Goal: Task Accomplishment & Management: Complete application form

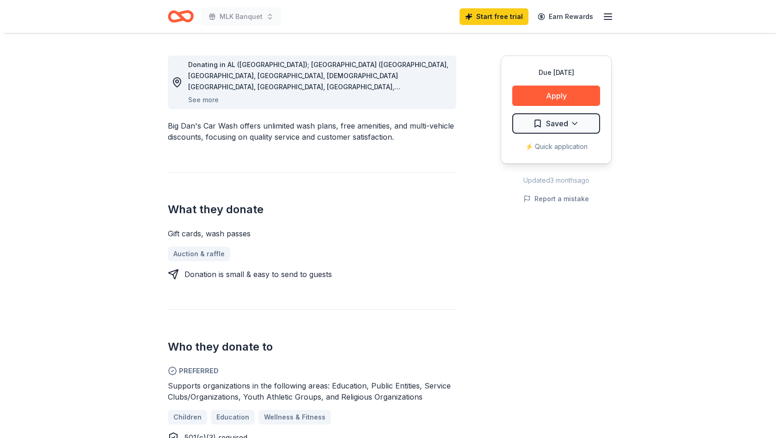
scroll to position [231, 0]
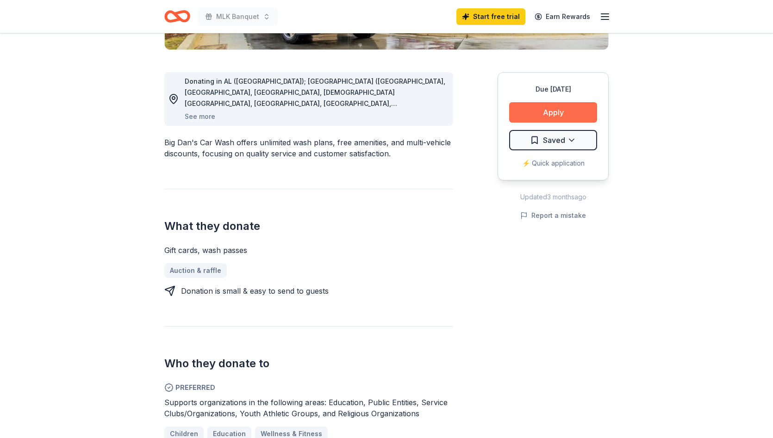
click at [561, 115] on button "Apply" at bounding box center [553, 112] width 88 height 20
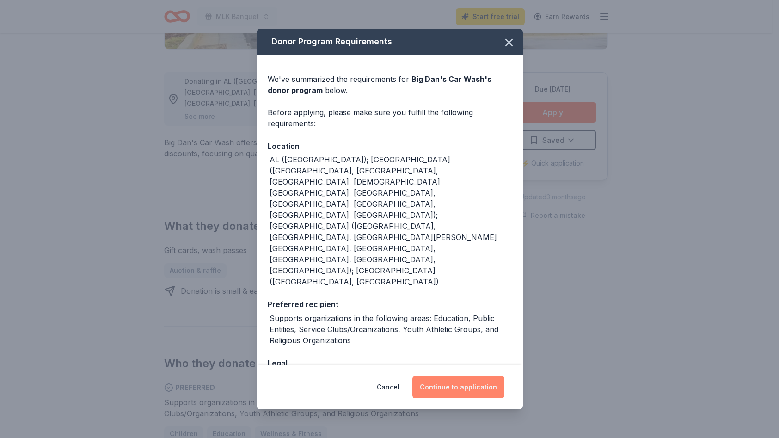
click at [464, 376] on button "Continue to application" at bounding box center [459, 387] width 92 height 22
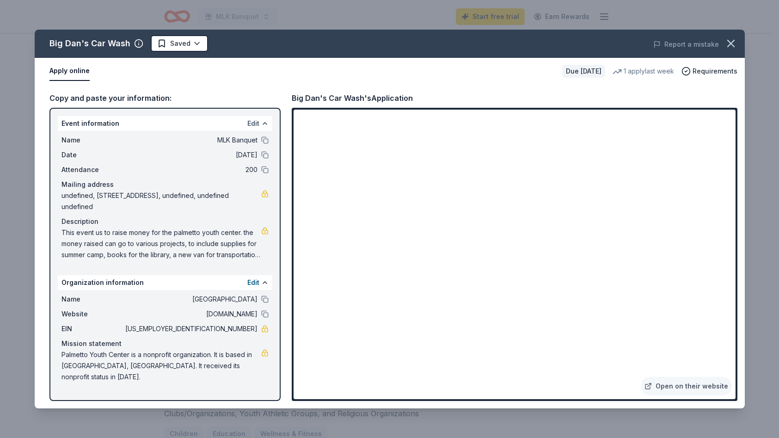
click at [259, 123] on button "Edit" at bounding box center [253, 123] width 12 height 11
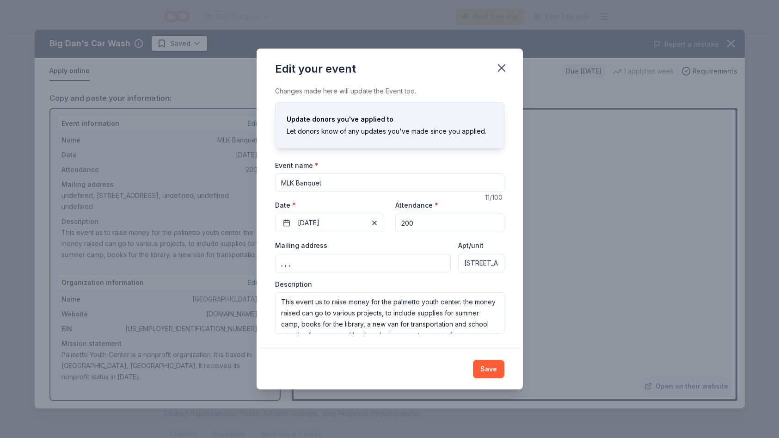
drag, startPoint x: 350, startPoint y: 182, endPoint x: 273, endPoint y: 181, distance: 76.8
click at [273, 181] on div "Changes made here will update the Event too. Update donors you've applied to Le…" at bounding box center [390, 217] width 266 height 263
type input "Palmetto Trojan Football and Cheer"
drag, startPoint x: 359, startPoint y: 262, endPoint x: 297, endPoint y: 262, distance: 61.5
click at [297, 262] on input ", , ," at bounding box center [363, 263] width 176 height 19
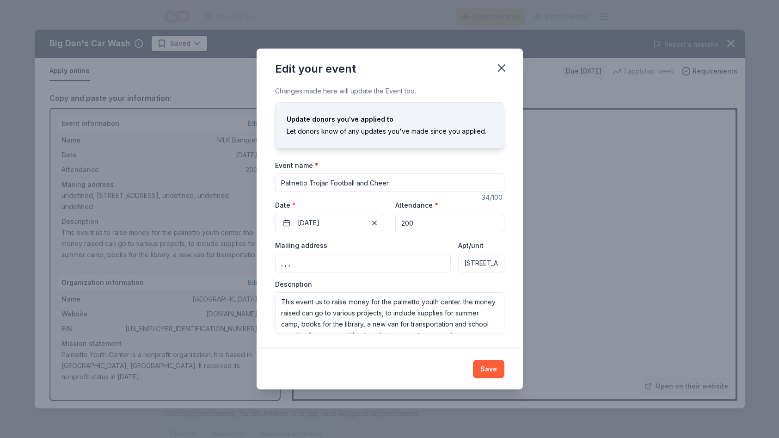
type input "501 17th St West"
drag, startPoint x: 461, startPoint y: 262, endPoint x: 520, endPoint y: 264, distance: 59.7
click at [520, 264] on div "Changes made here will update the Event too. Update donors you've applied to Le…" at bounding box center [390, 217] width 266 height 263
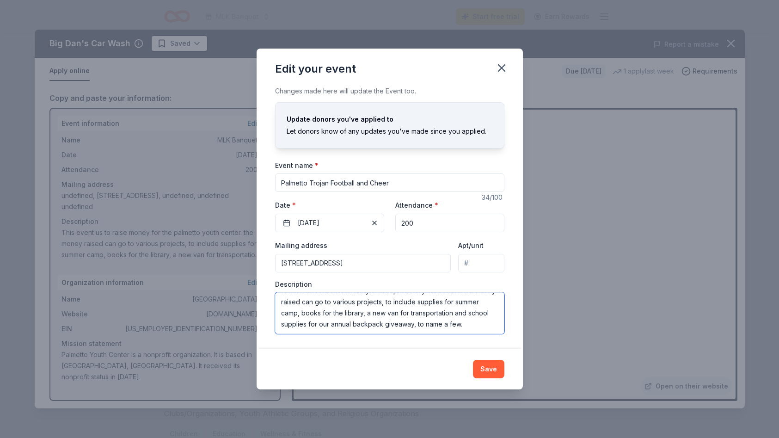
drag, startPoint x: 279, startPoint y: 301, endPoint x: 495, endPoint y: 331, distance: 217.2
click at [495, 331] on textarea "This event us to raise money for the palmetto youth center. the money raised ca…" at bounding box center [389, 313] width 229 height 42
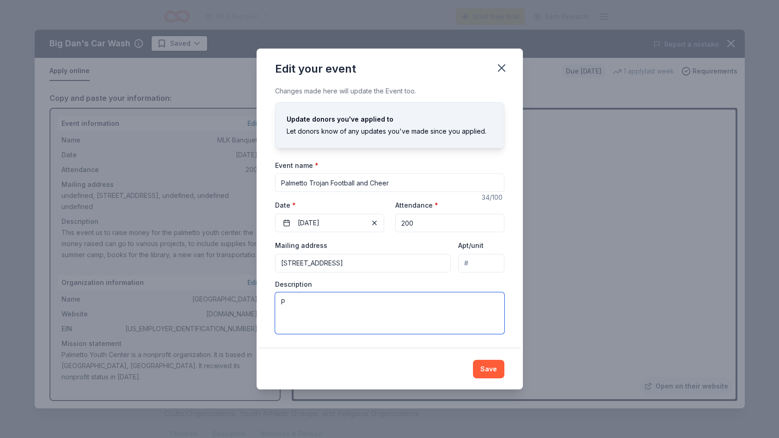
scroll to position [0, 0]
click at [461, 311] on textarea "Palmetto Trojan football and cheer is dedicated to provided safe fun activity f…" at bounding box center [389, 313] width 229 height 42
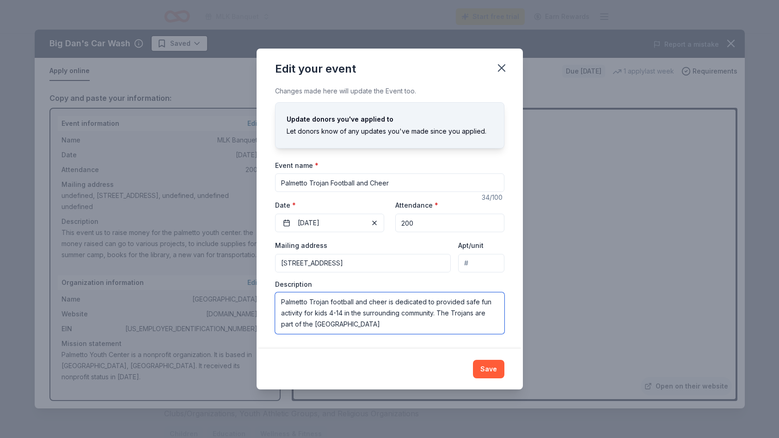
click at [386, 322] on textarea "Palmetto Trojan football and cheer is dedicated to provided safe fun activity f…" at bounding box center [389, 313] width 229 height 42
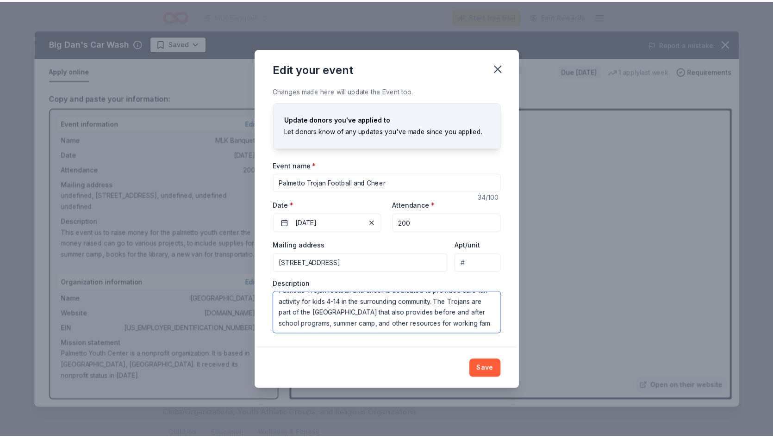
scroll to position [17, 0]
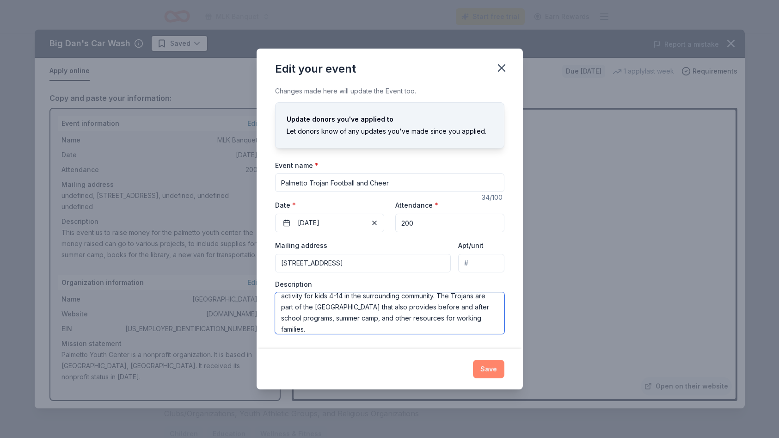
type textarea "Palmetto Trojan football and cheer is dedicated to provided safe fun activity f…"
click at [489, 371] on button "Save" at bounding box center [488, 369] width 31 height 19
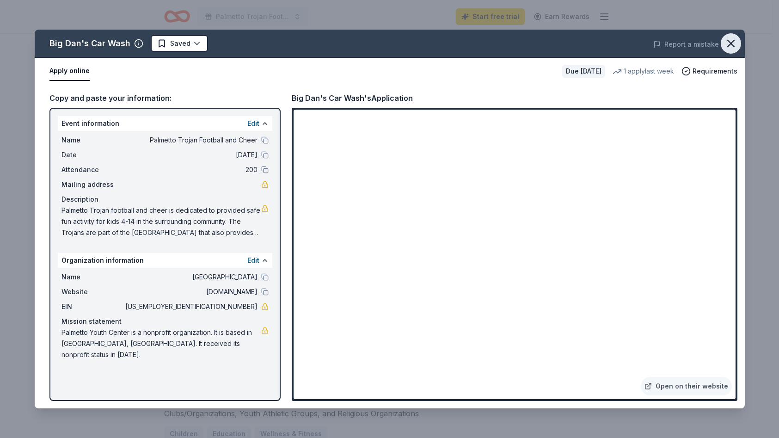
click at [729, 43] on icon "button" at bounding box center [731, 43] width 13 height 13
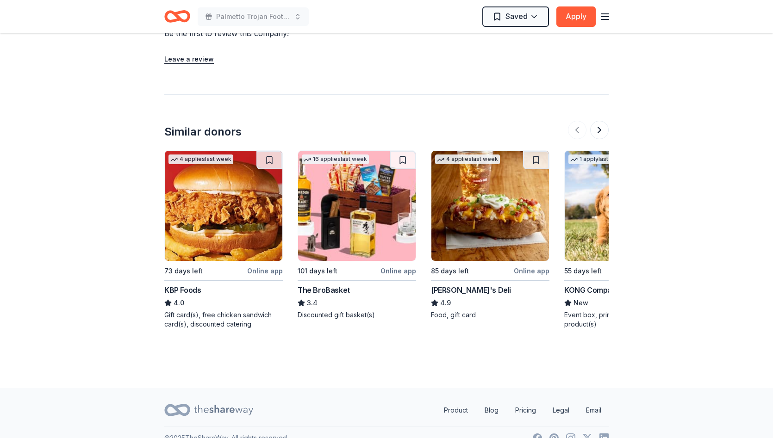
scroll to position [868, 0]
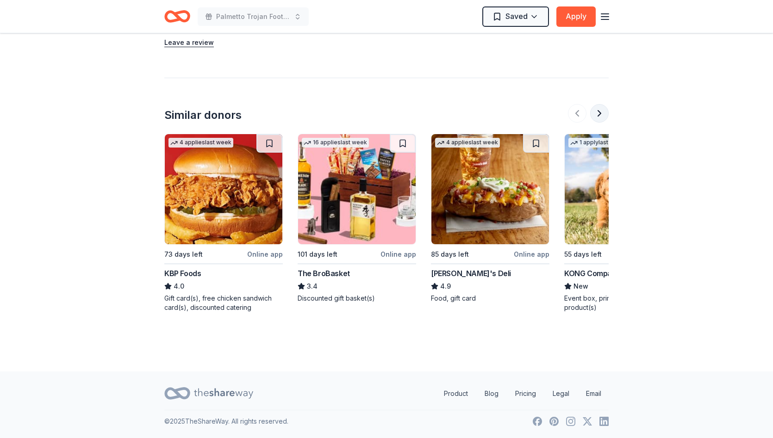
click at [600, 113] on button at bounding box center [599, 113] width 19 height 19
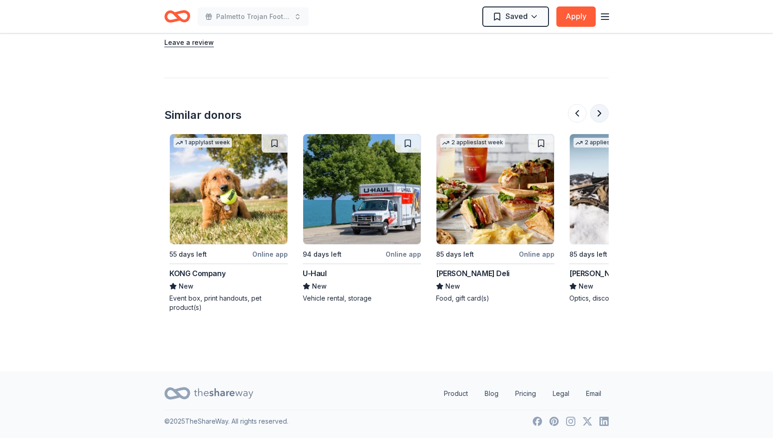
scroll to position [0, 400]
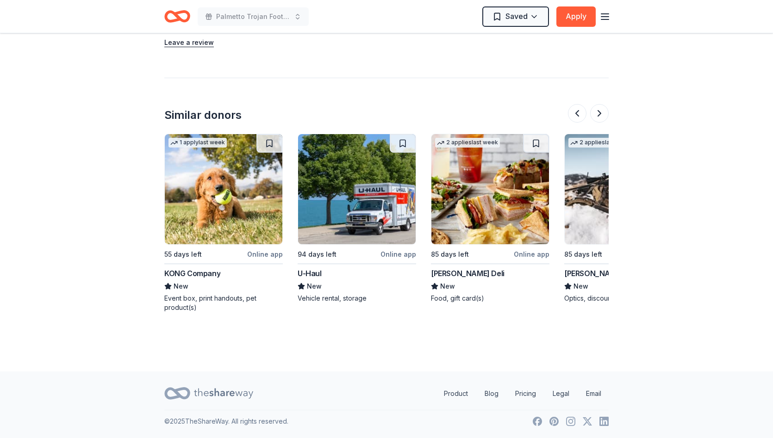
click at [314, 275] on div "U-Haul" at bounding box center [309, 273] width 24 height 11
click at [600, 110] on button at bounding box center [599, 113] width 19 height 19
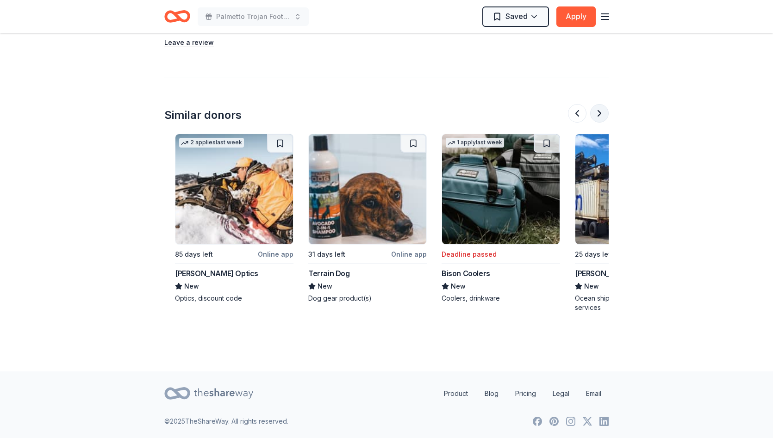
scroll to position [0, 799]
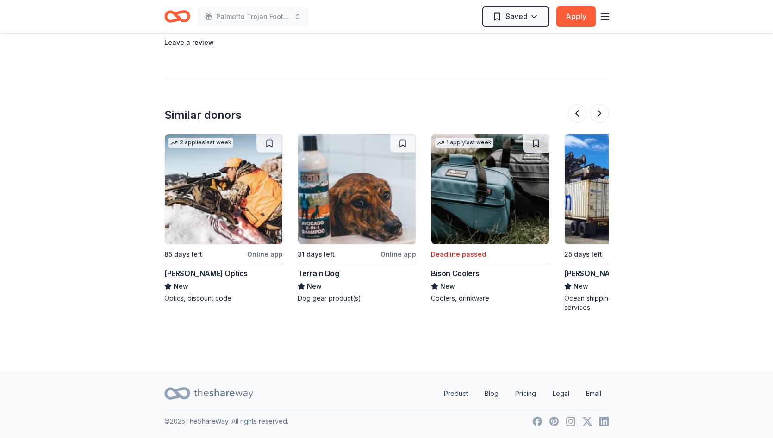
click at [312, 274] on div "Terrain Dog" at bounding box center [318, 273] width 42 height 11
click at [469, 208] on img at bounding box center [490, 189] width 118 height 110
click at [594, 117] on button at bounding box center [599, 113] width 19 height 19
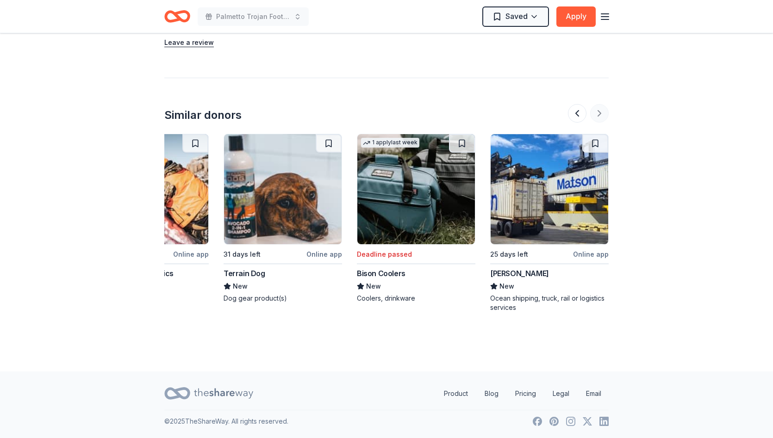
click at [594, 117] on div at bounding box center [588, 113] width 41 height 19
click at [578, 112] on button at bounding box center [577, 113] width 19 height 19
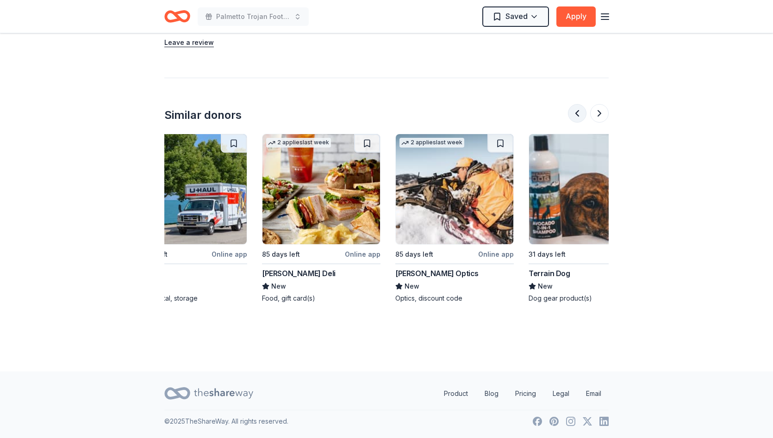
click at [578, 112] on button at bounding box center [577, 113] width 19 height 19
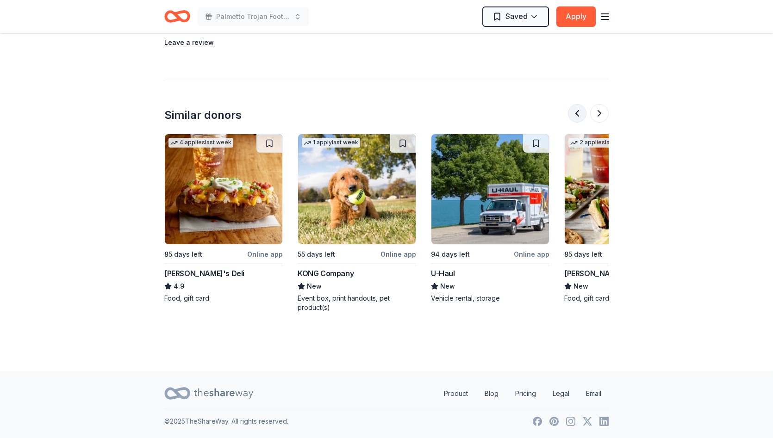
click at [578, 112] on button at bounding box center [577, 113] width 19 height 19
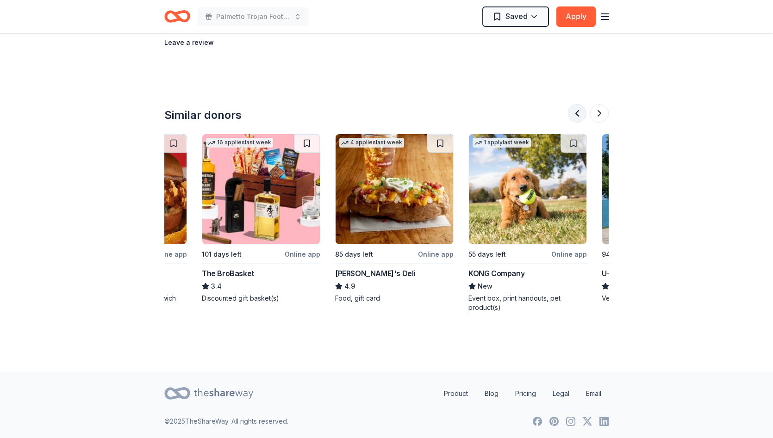
scroll to position [0, 0]
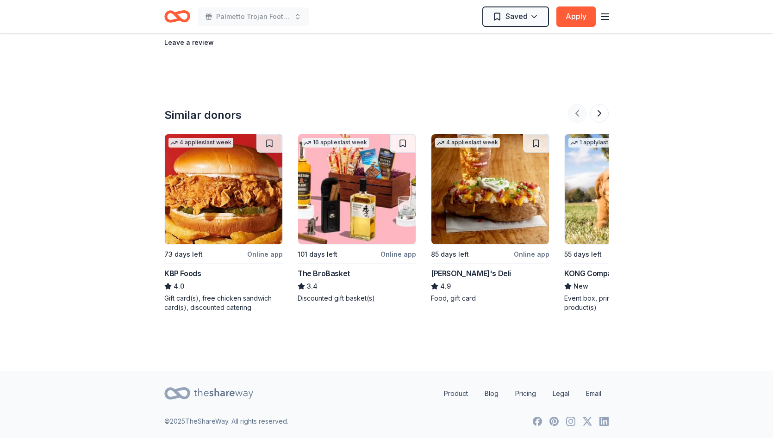
click at [578, 112] on div at bounding box center [588, 113] width 41 height 19
click at [212, 212] on img at bounding box center [224, 189] width 118 height 110
click at [346, 206] on img at bounding box center [357, 189] width 118 height 110
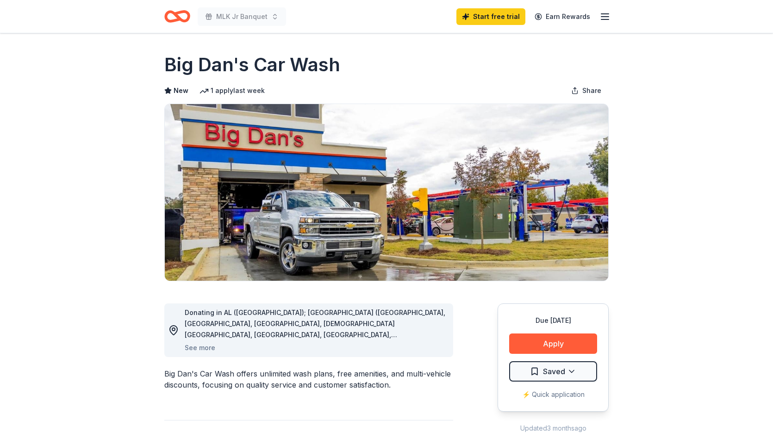
click at [603, 15] on icon "button" at bounding box center [604, 16] width 11 height 11
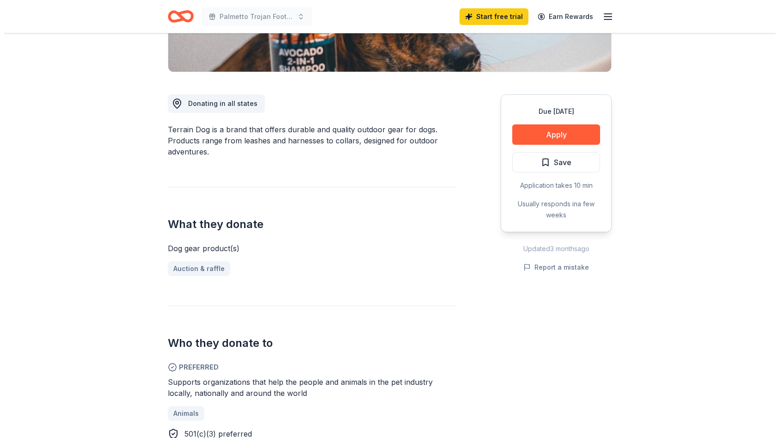
scroll to position [231, 0]
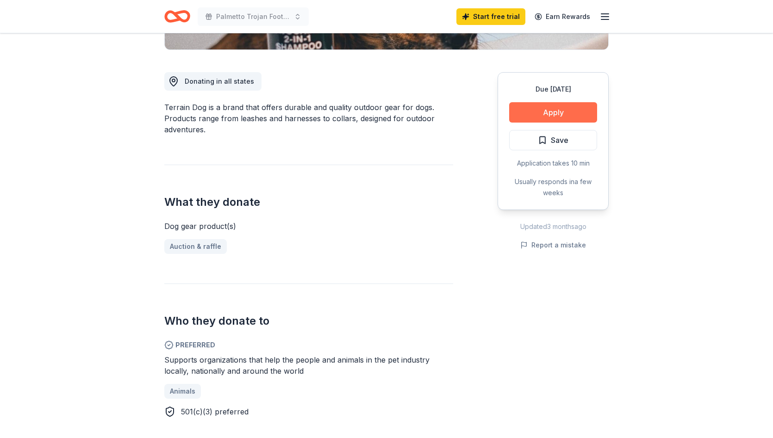
click at [556, 111] on button "Apply" at bounding box center [553, 112] width 88 height 20
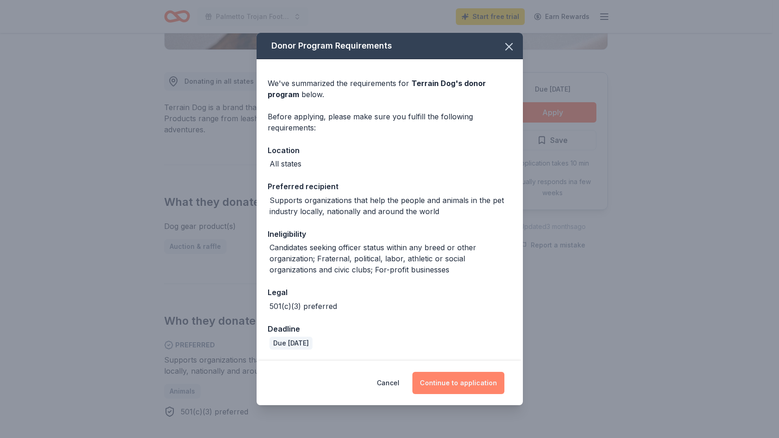
click at [460, 382] on button "Continue to application" at bounding box center [459, 383] width 92 height 22
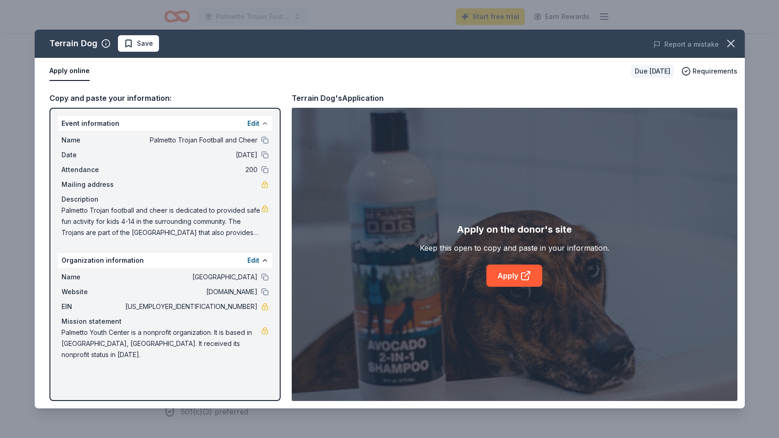
click at [263, 124] on button at bounding box center [264, 123] width 7 height 7
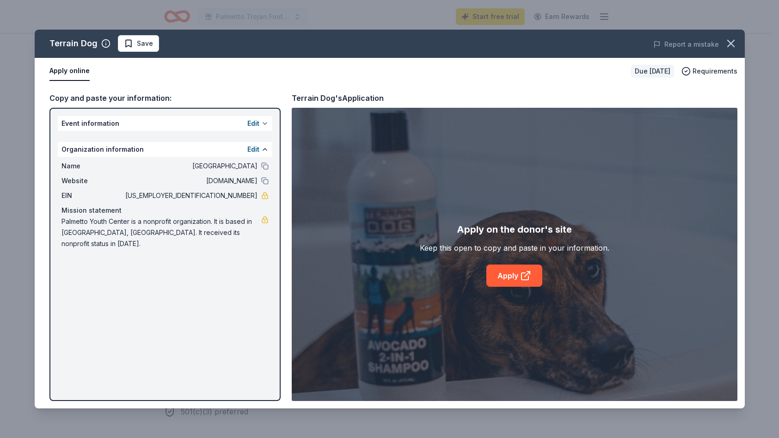
click at [264, 123] on button at bounding box center [264, 123] width 7 height 7
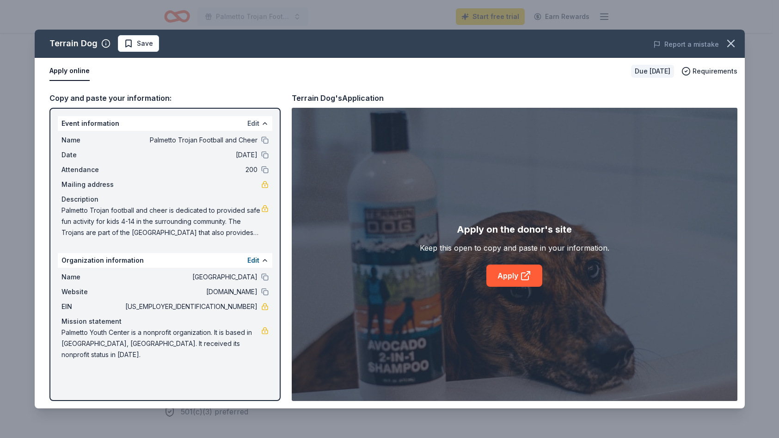
click at [250, 123] on button "Edit" at bounding box center [253, 123] width 12 height 11
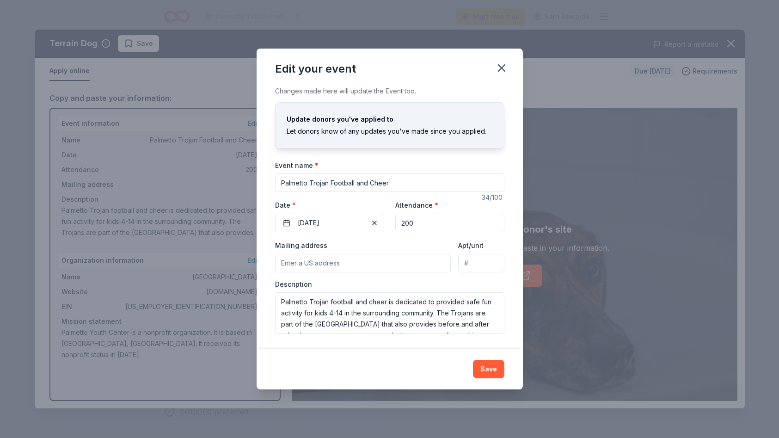
drag, startPoint x: 393, startPoint y: 181, endPoint x: 263, endPoint y: 182, distance: 130.0
click at [263, 182] on div "Changes made here will update the Event too. Update donors you've applied to Le…" at bounding box center [390, 217] width 266 height 263
type input "MLK Jr Banquet"
click at [369, 266] on input "Mailing address" at bounding box center [363, 263] width 176 height 19
type input "501 17th Street West, Palmetto, FL, 34221"
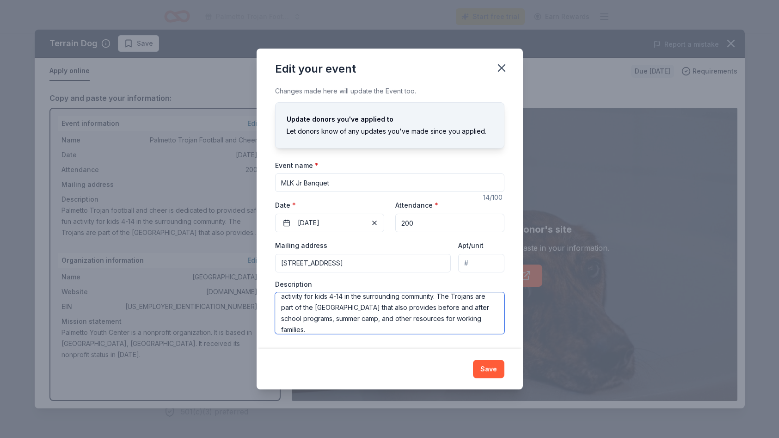
scroll to position [22, 0]
drag, startPoint x: 281, startPoint y: 302, endPoint x: 486, endPoint y: 328, distance: 207.0
click at [486, 328] on textarea "Palmetto Trojan football and cheer is dedicated to provided safe fun activity f…" at bounding box center [389, 313] width 229 height 42
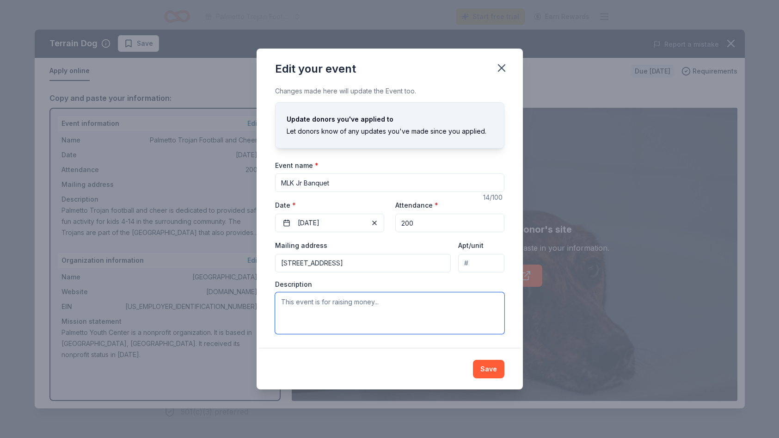
scroll to position [0, 0]
click at [475, 303] on textarea "the 32nd Annual MLK Jr banquet will be held in January 2026." at bounding box center [389, 313] width 229 height 42
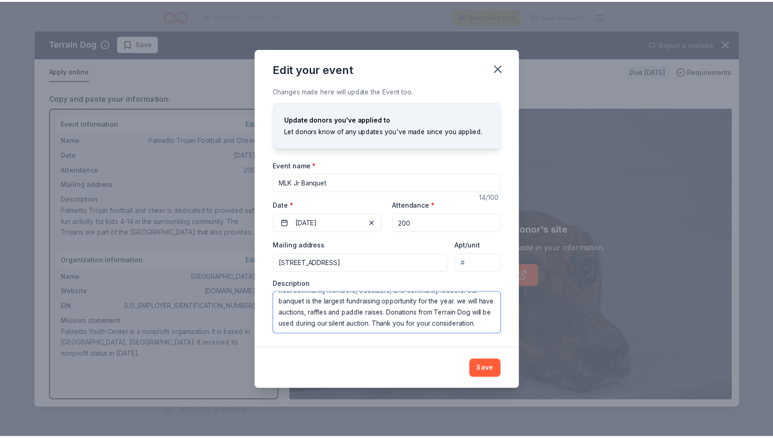
scroll to position [27, 0]
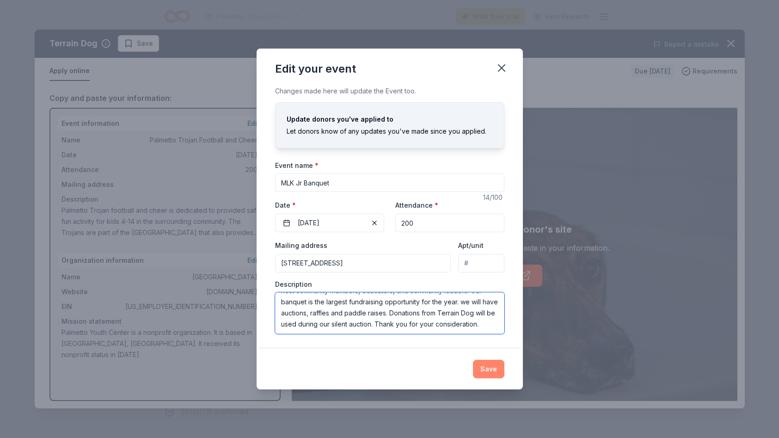
type textarea "the 32nd Annual MLK Jr banquet will be held in January 2026. This event will ho…"
click at [491, 371] on button "Save" at bounding box center [488, 369] width 31 height 19
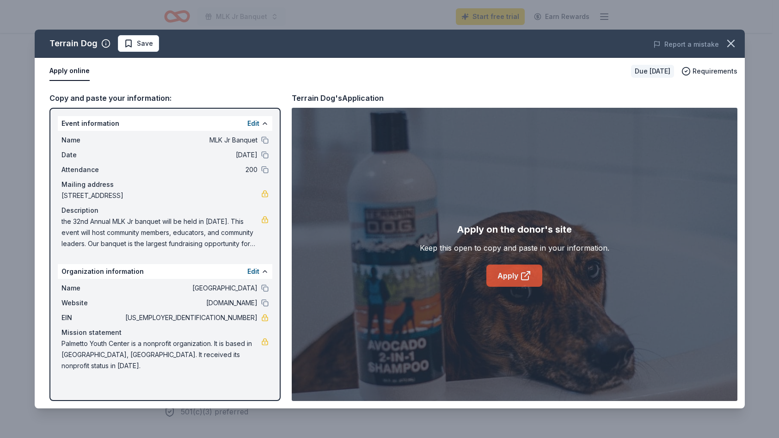
click at [515, 273] on link "Apply" at bounding box center [515, 276] width 56 height 22
click at [731, 43] on icon "button" at bounding box center [731, 43] width 6 height 6
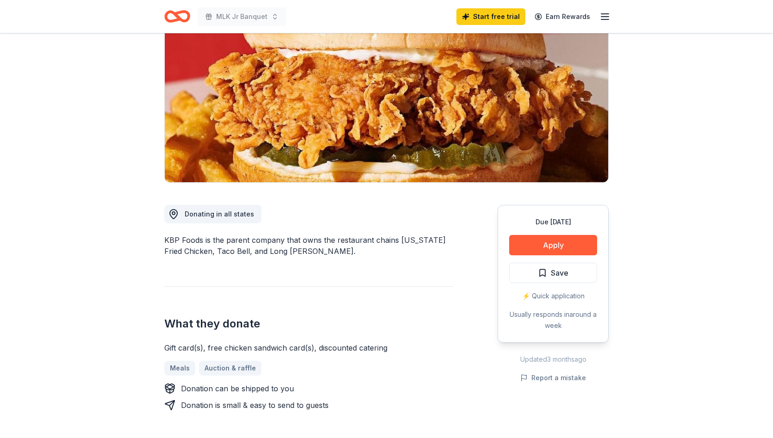
scroll to position [93, 0]
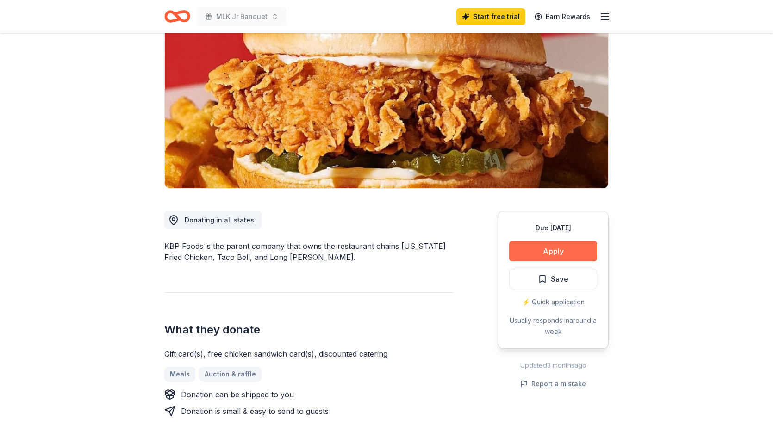
click at [553, 248] on button "Apply" at bounding box center [553, 251] width 88 height 20
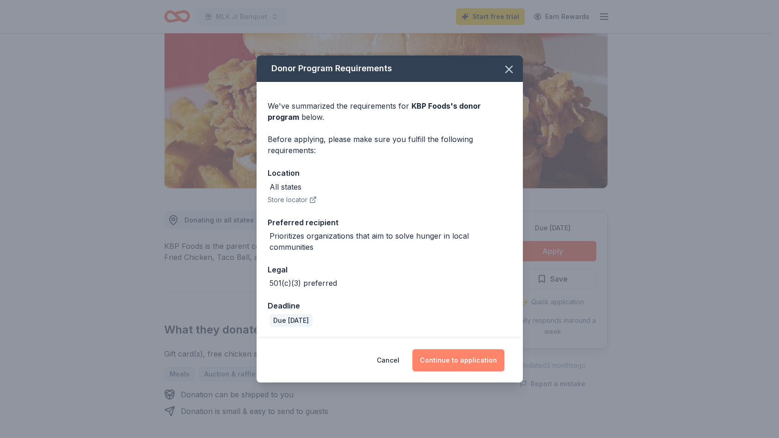
click at [447, 360] on button "Continue to application" at bounding box center [459, 360] width 92 height 22
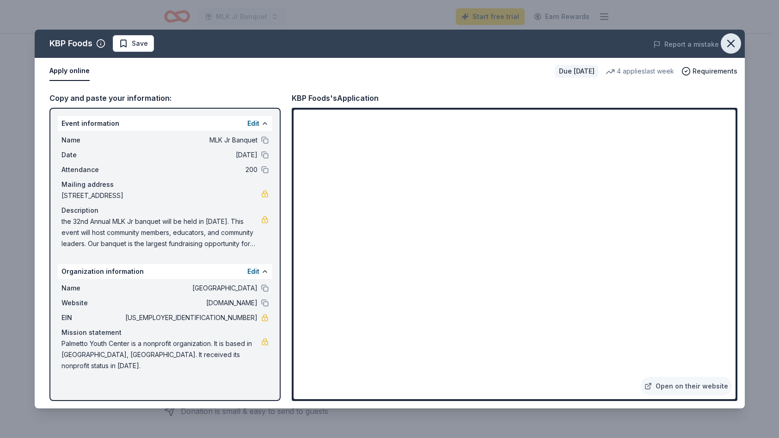
click at [731, 42] on icon "button" at bounding box center [731, 43] width 13 height 13
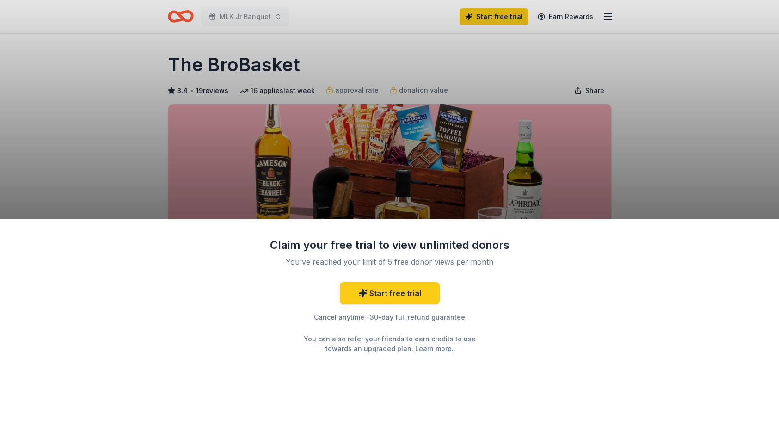
click at [691, 121] on div "Claim your free trial to view unlimited donors You've reached your limit of 5 f…" at bounding box center [389, 219] width 779 height 438
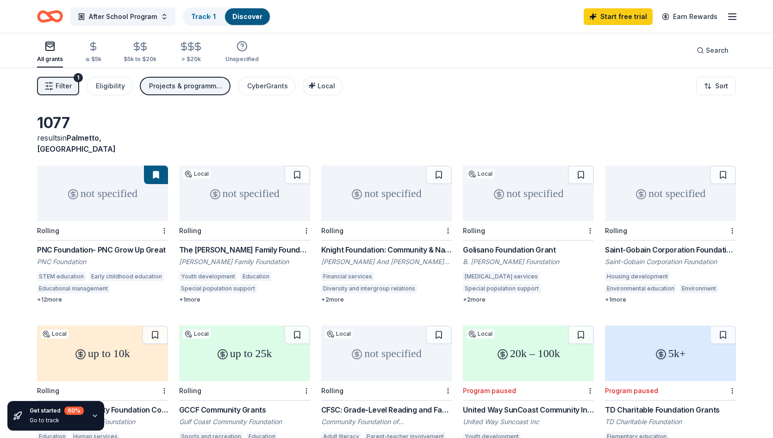
scroll to position [46, 0]
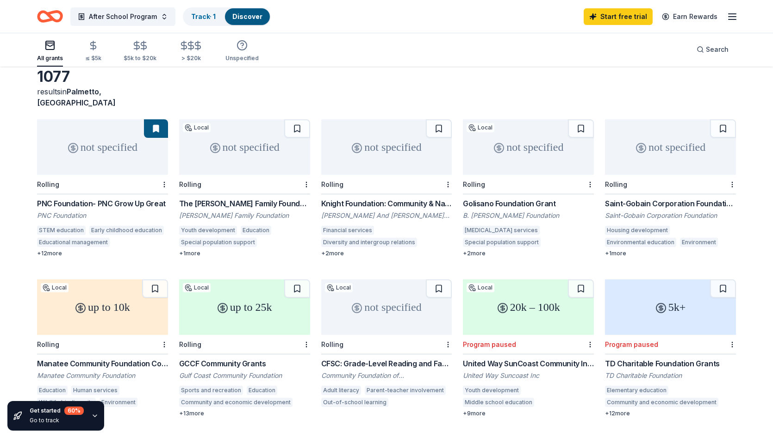
click at [221, 198] on div "The [PERSON_NAME] Family Foundation Grant" at bounding box center [244, 203] width 131 height 11
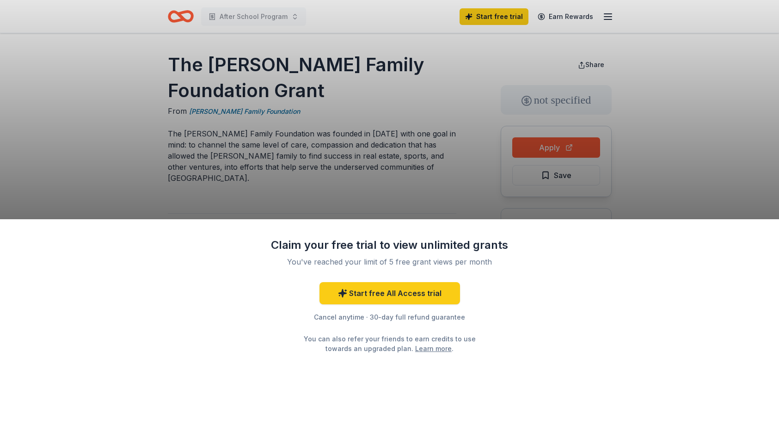
click at [674, 175] on div "Claim your free trial to view unlimited grants You've reached your limit of 5 f…" at bounding box center [389, 219] width 779 height 438
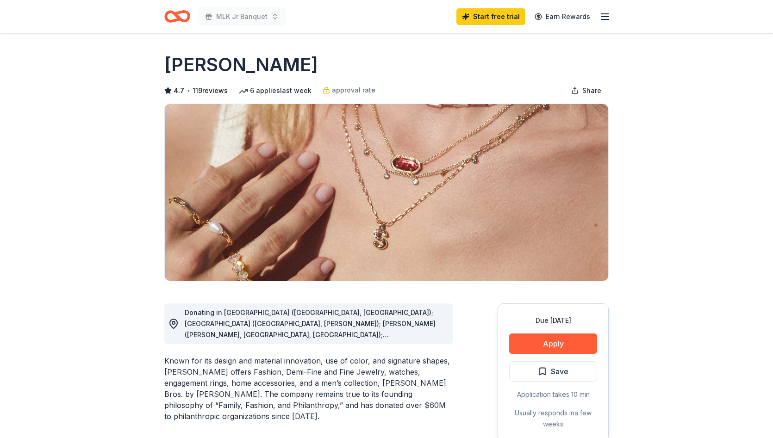
scroll to position [522, 0]
